Goal: Information Seeking & Learning: Learn about a topic

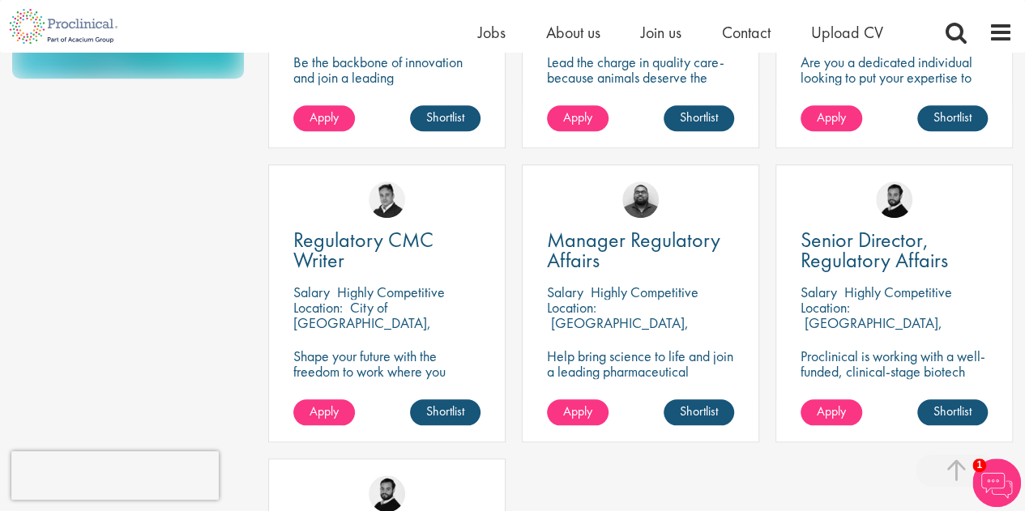
scroll to position [634, 0]
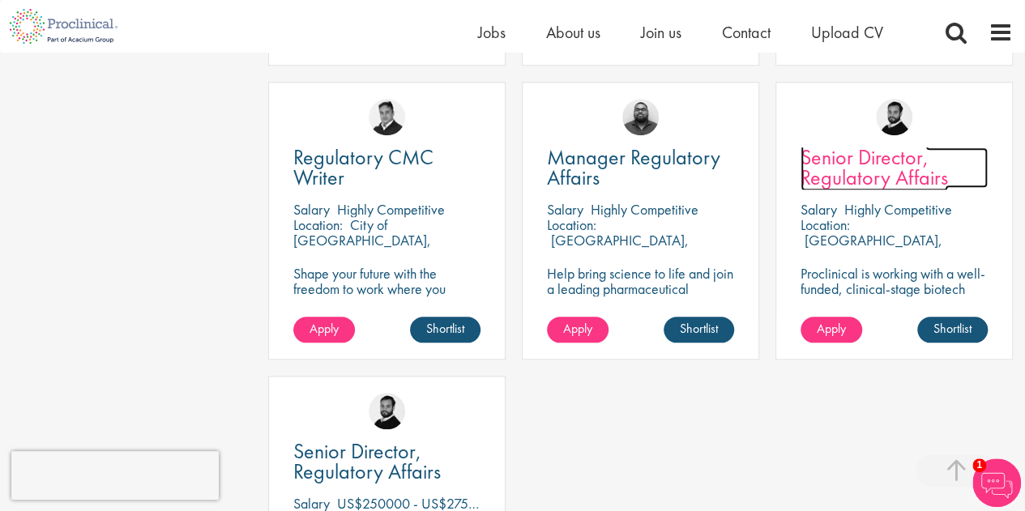
click at [869, 184] on span "Senior Director, Regulatory Affairs" at bounding box center [874, 167] width 147 height 48
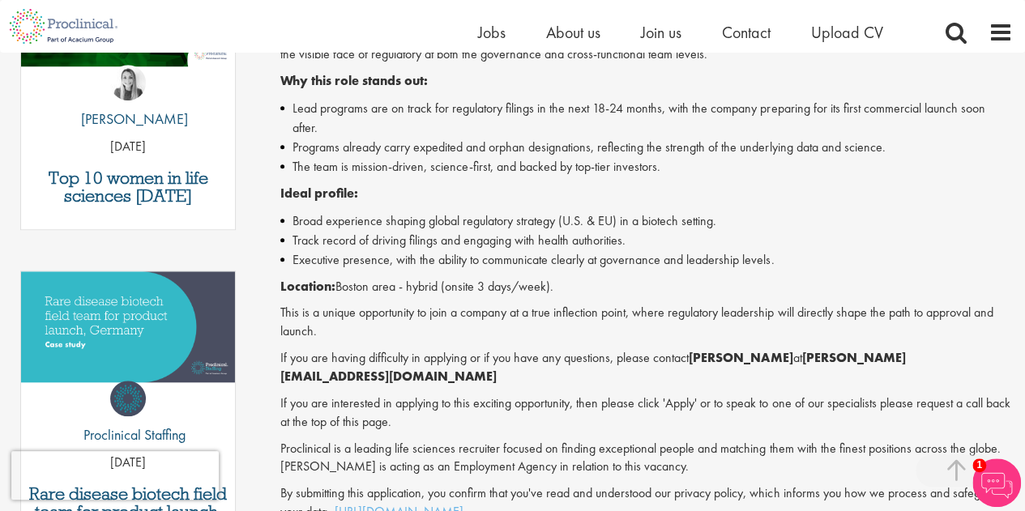
scroll to position [768, 0]
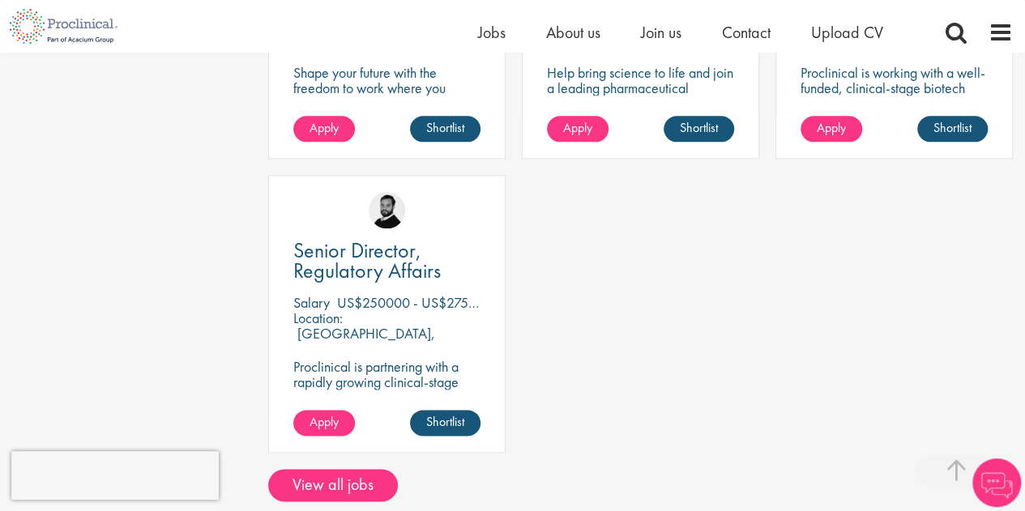
scroll to position [844, 0]
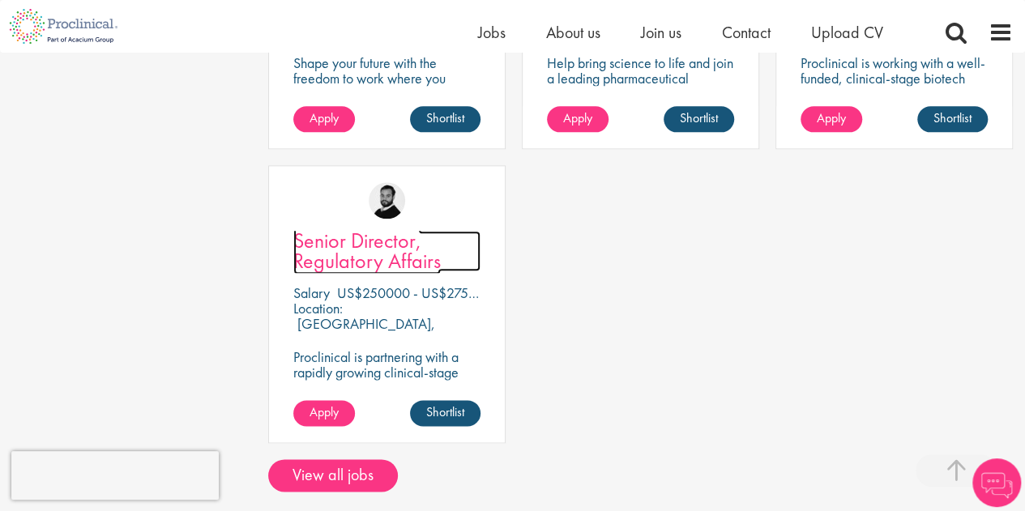
click at [361, 255] on span "Senior Director, Regulatory Affairs" at bounding box center [366, 251] width 147 height 48
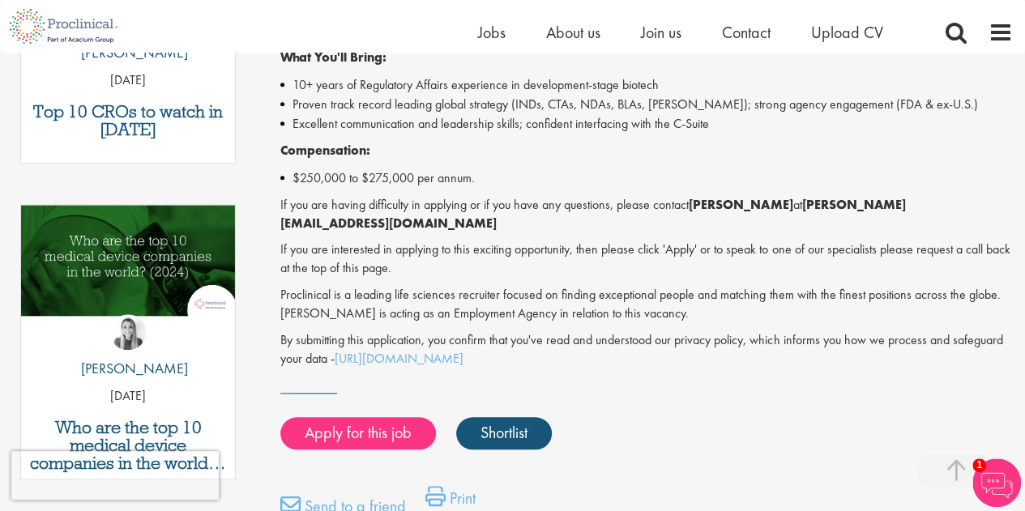
scroll to position [750, 0]
